Goal: Navigation & Orientation: Find specific page/section

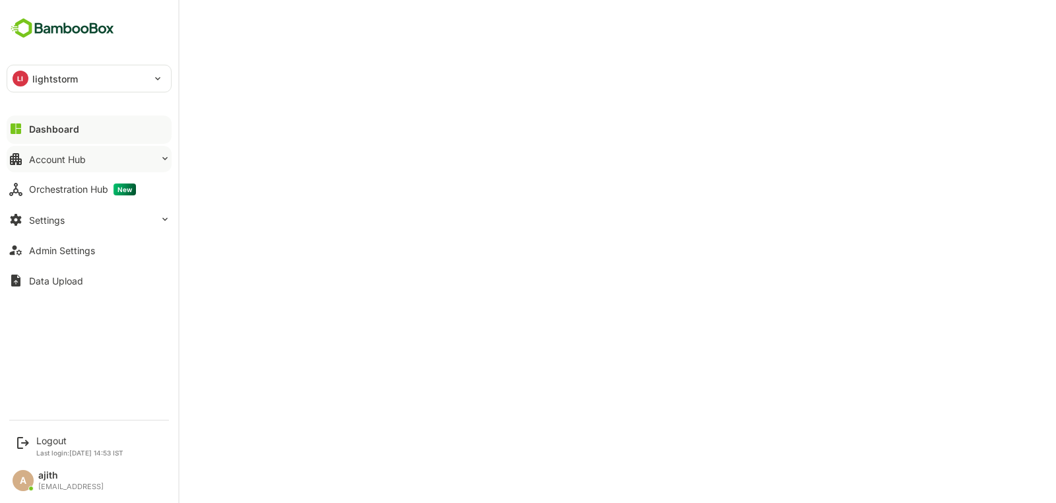
click at [73, 151] on button "Account Hub" at bounding box center [89, 159] width 165 height 26
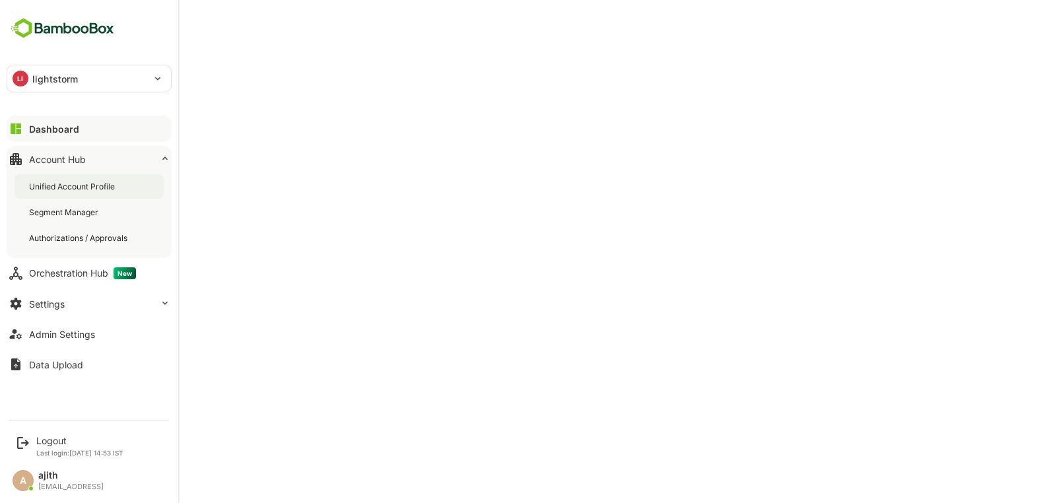
click at [120, 190] on div "Unified Account Profile" at bounding box center [89, 186] width 149 height 24
click at [44, 133] on div "Dashboard" at bounding box center [53, 128] width 48 height 11
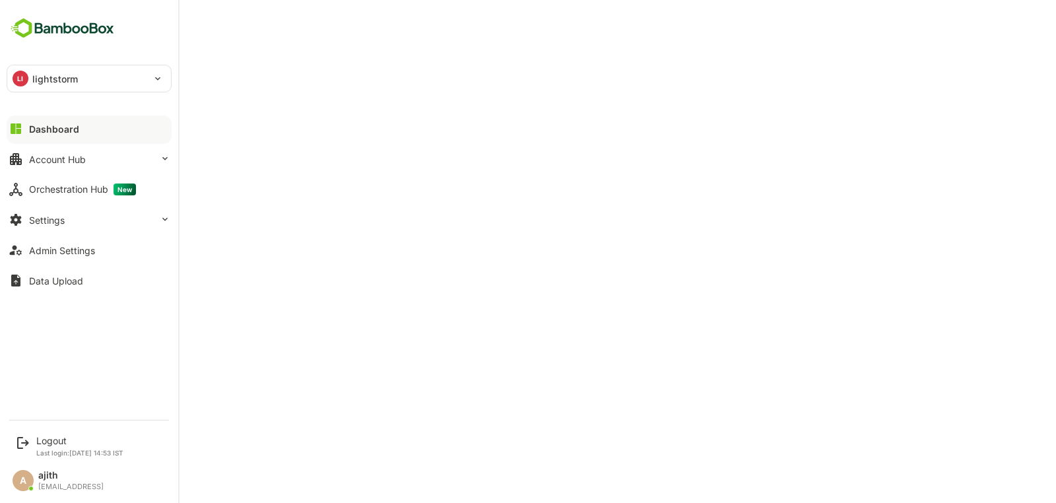
click at [55, 128] on div "Dashboard" at bounding box center [54, 128] width 50 height 11
click at [67, 446] on div "Logout" at bounding box center [79, 440] width 87 height 11
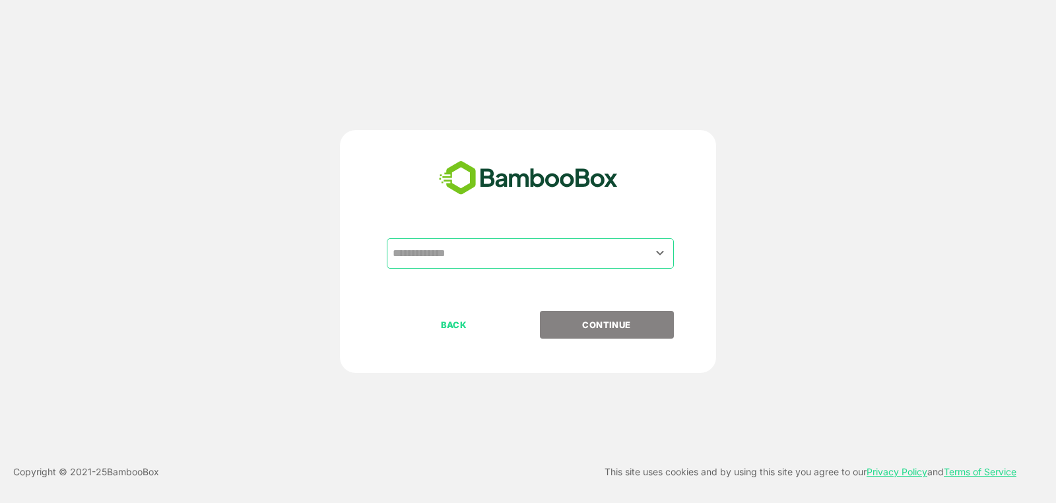
click at [550, 253] on input "text" at bounding box center [531, 253] width 282 height 25
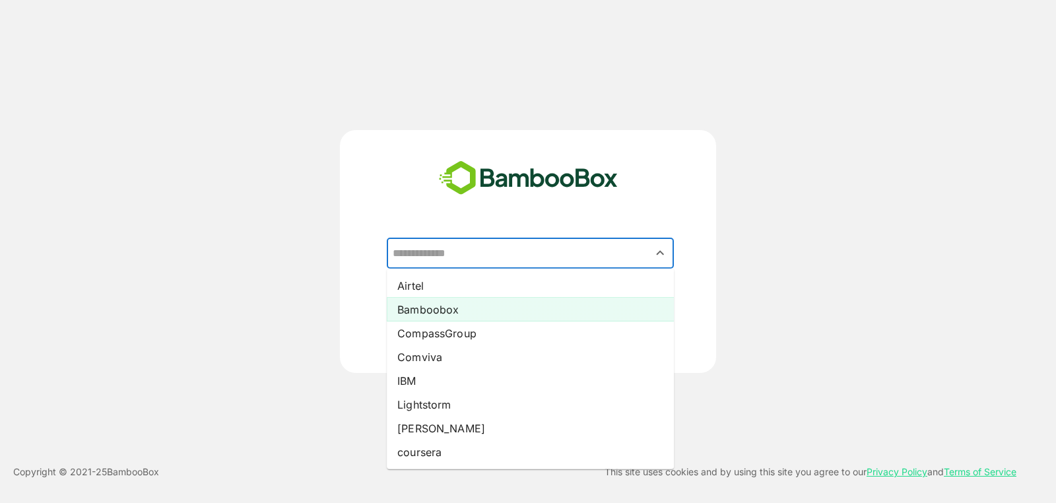
click at [550, 305] on li "Bamboobox" at bounding box center [530, 310] width 287 height 24
type input "*********"
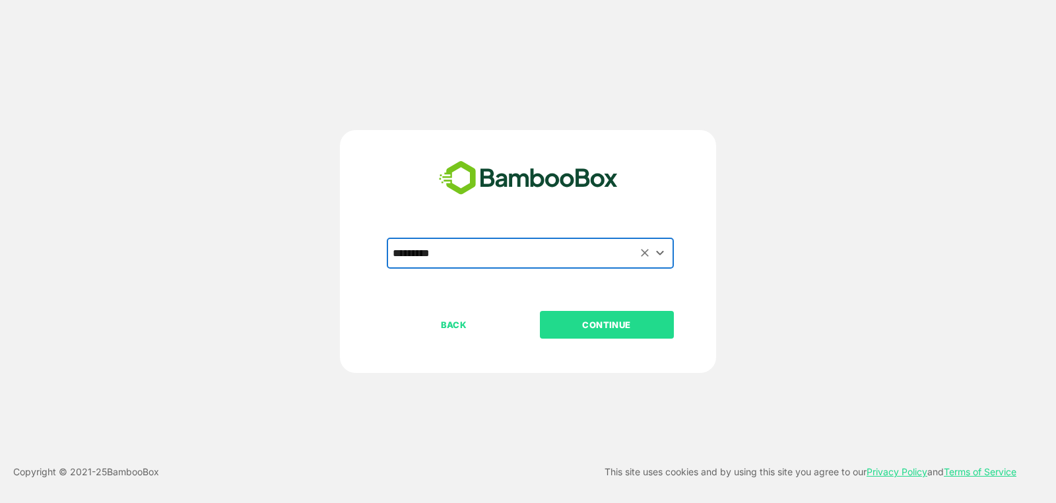
click at [592, 338] on div "BACK CONTINUE" at bounding box center [540, 367] width 306 height 112
click at [594, 331] on p "CONTINUE" at bounding box center [607, 325] width 132 height 15
